Goal: Navigation & Orientation: Find specific page/section

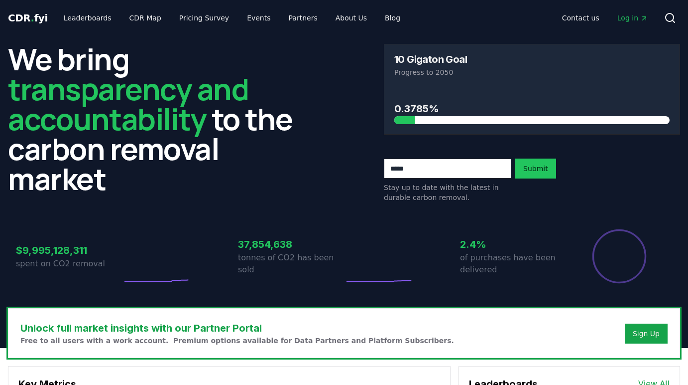
drag, startPoint x: 117, startPoint y: 185, endPoint x: -6, endPoint y: 71, distance: 167.8
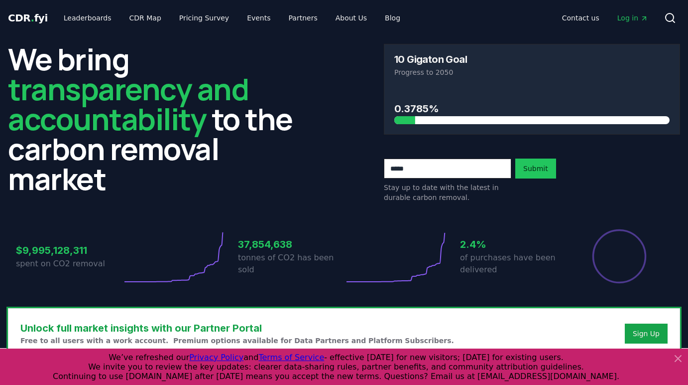
click at [54, 89] on span "transparency and accountability" at bounding box center [128, 103] width 241 height 71
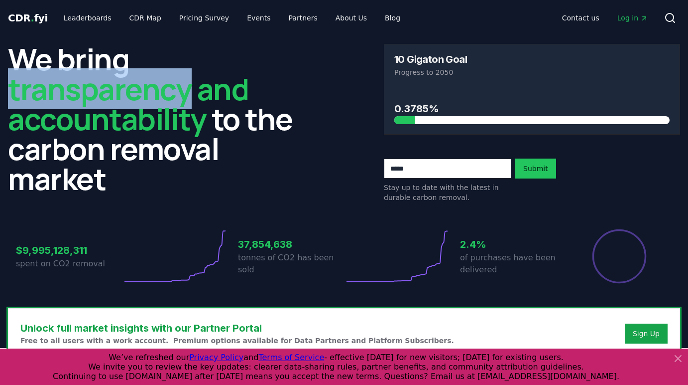
click at [54, 89] on span "transparency and accountability" at bounding box center [128, 103] width 241 height 71
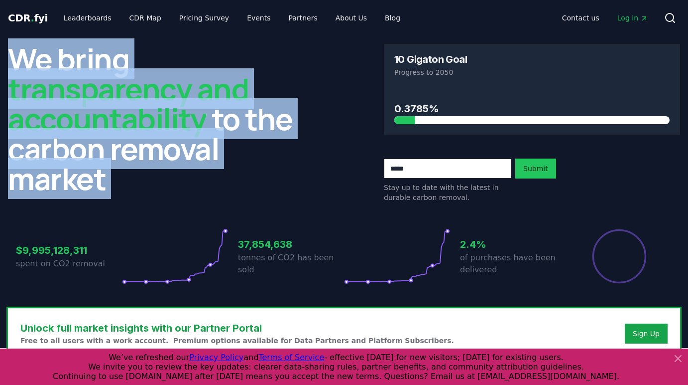
click at [54, 89] on span "transparency and accountability" at bounding box center [128, 103] width 241 height 71
click at [123, 155] on h2 "We bring transparency and accountability to the carbon removal market" at bounding box center [156, 118] width 296 height 149
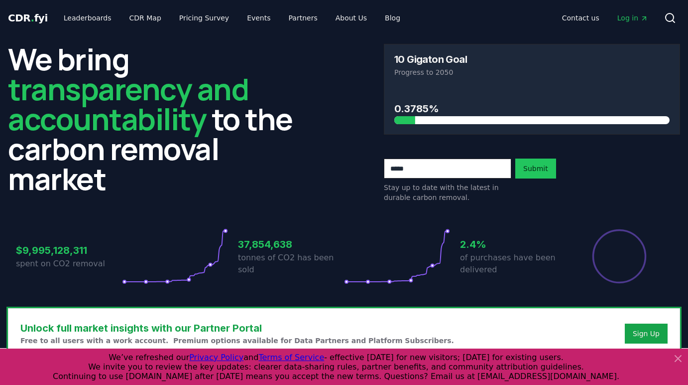
click at [125, 282] on circle at bounding box center [124, 281] width 3 height 3
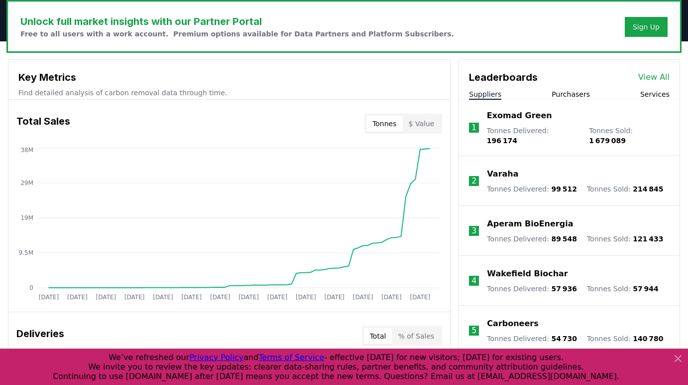
scroll to position [312, 0]
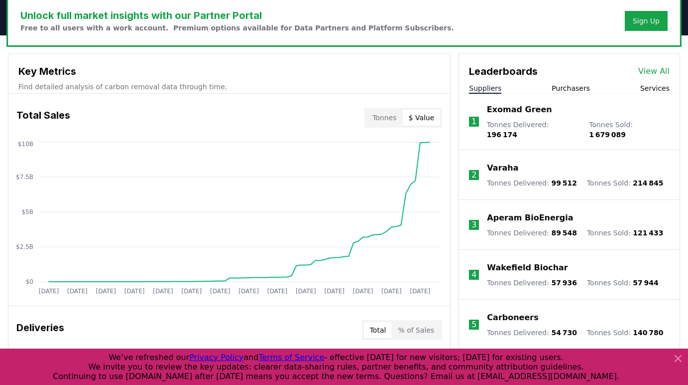
click at [413, 116] on button "$ Value" at bounding box center [422, 118] width 38 height 16
click at [383, 116] on button "Tonnes" at bounding box center [385, 118] width 36 height 16
click at [431, 120] on button "$ Value" at bounding box center [422, 118] width 38 height 16
click at [387, 121] on button "Tonnes" at bounding box center [385, 118] width 36 height 16
click at [420, 122] on button "$ Value" at bounding box center [422, 118] width 38 height 16
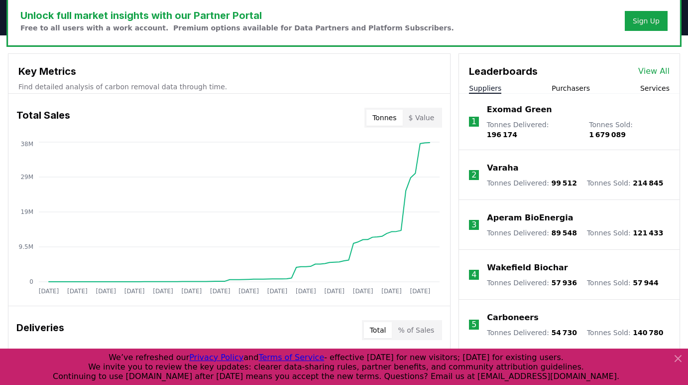
click at [390, 112] on button "Tonnes" at bounding box center [385, 118] width 36 height 16
click at [421, 122] on button "$ Value" at bounding box center [422, 118] width 38 height 16
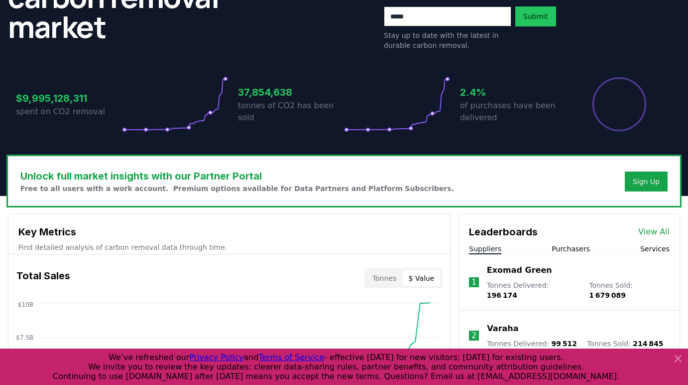
scroll to position [0, 0]
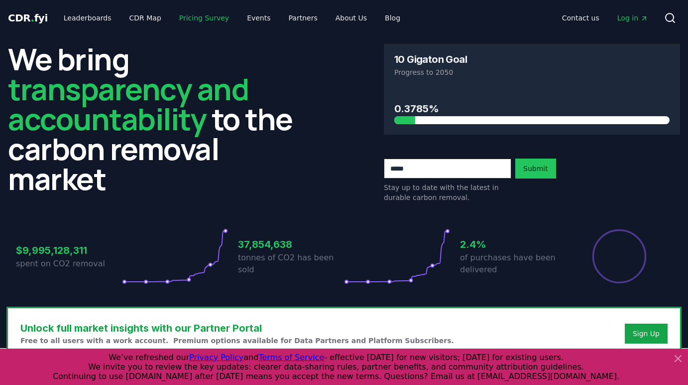
click at [193, 20] on link "Pricing Survey" at bounding box center [204, 18] width 66 height 18
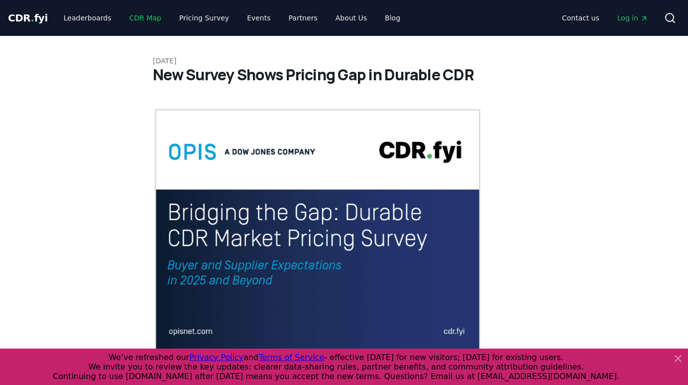
click at [140, 18] on link "CDR Map" at bounding box center [146, 18] width 48 height 18
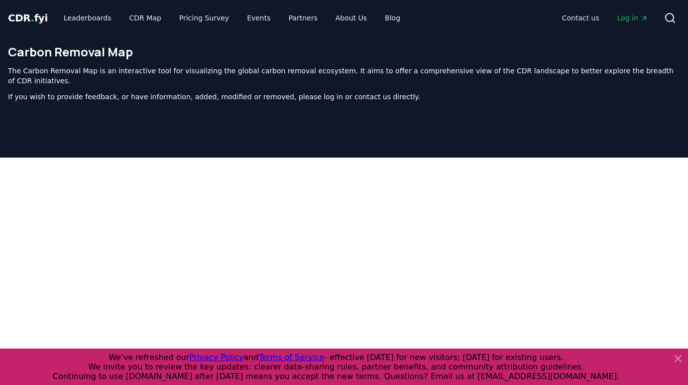
click at [685, 184] on div at bounding box center [344, 310] width 688 height 385
click at [685, 230] on div at bounding box center [344, 310] width 688 height 385
click at [676, 359] on icon at bounding box center [679, 358] width 6 height 6
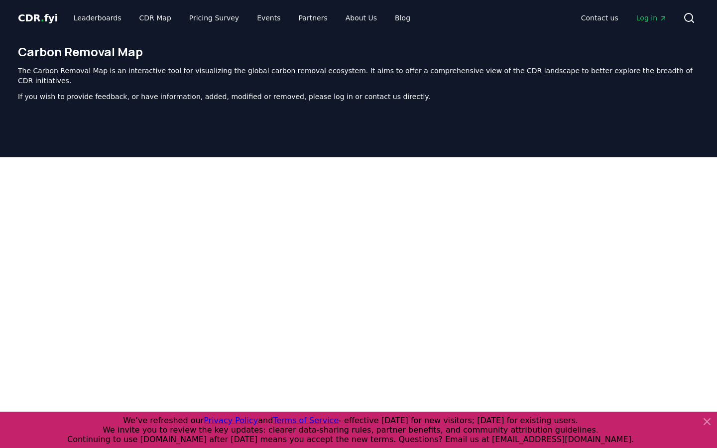
scroll to position [307, 0]
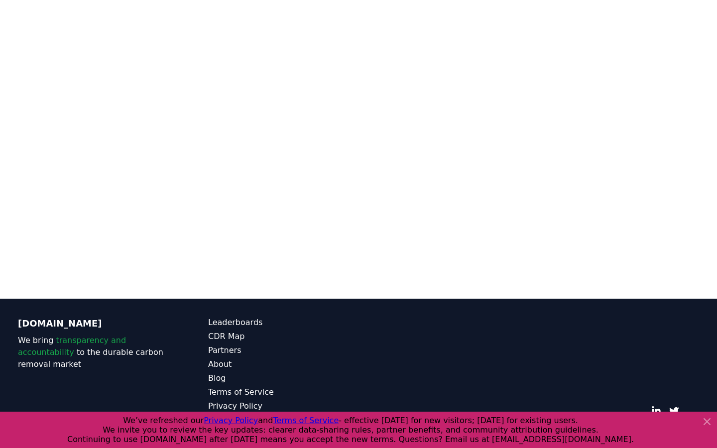
click at [704, 423] on icon at bounding box center [707, 422] width 12 height 12
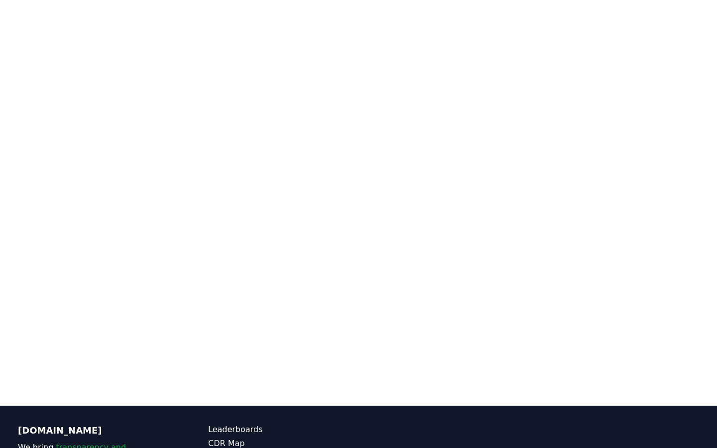
scroll to position [160, 0]
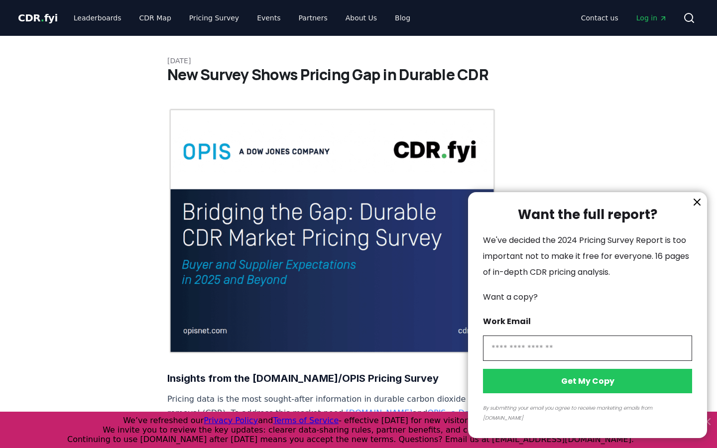
click at [152, 16] on div at bounding box center [358, 224] width 717 height 448
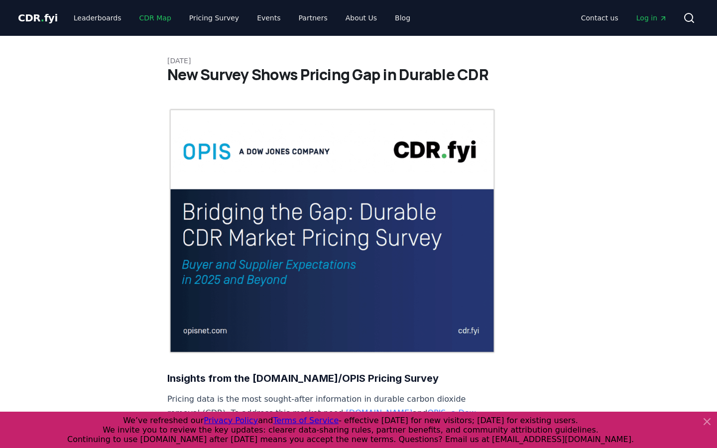
click at [147, 17] on link "CDR Map" at bounding box center [156, 18] width 48 height 18
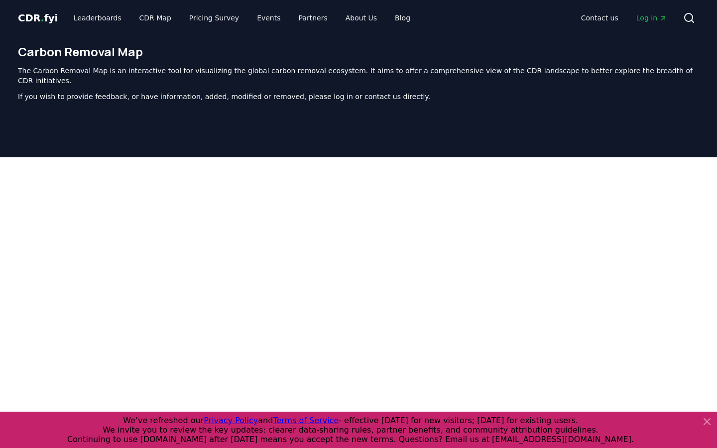
scroll to position [307, 0]
